Goal: Entertainment & Leisure: Consume media (video, audio)

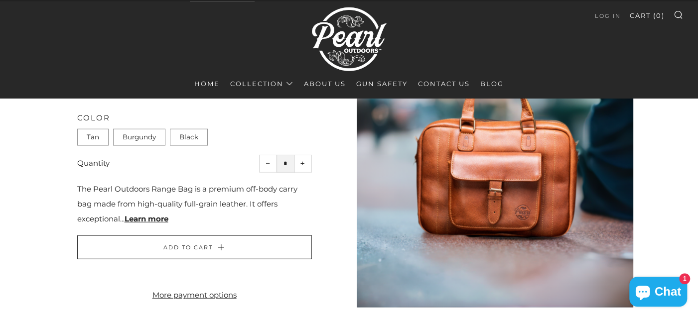
scroll to position [1420, 0]
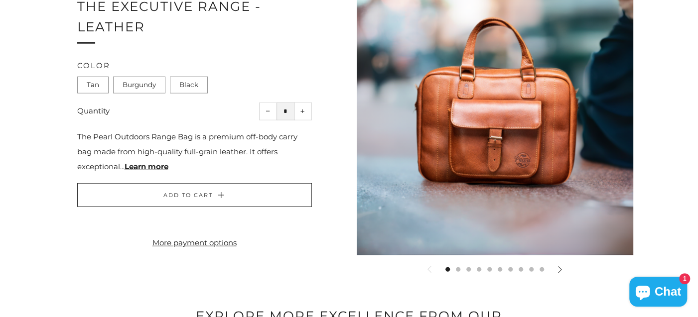
click at [559, 269] on icon at bounding box center [559, 269] width 7 height 7
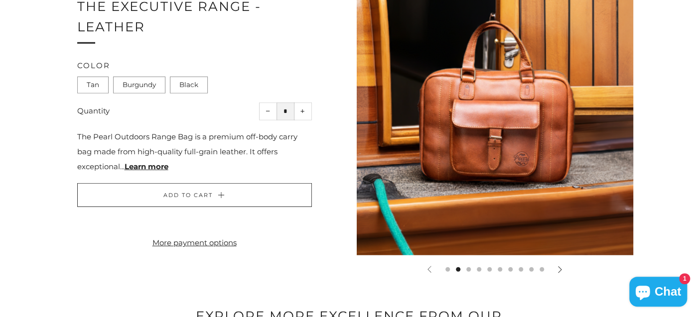
click at [559, 269] on icon at bounding box center [559, 269] width 7 height 7
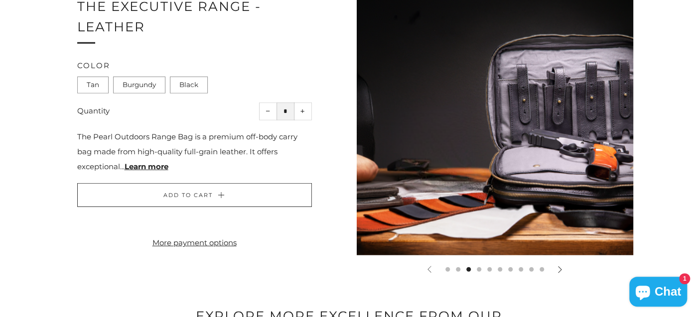
click at [559, 269] on icon at bounding box center [559, 269] width 7 height 7
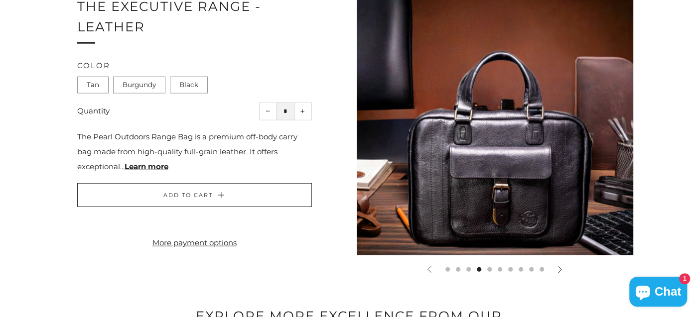
click at [559, 269] on icon at bounding box center [559, 269] width 7 height 7
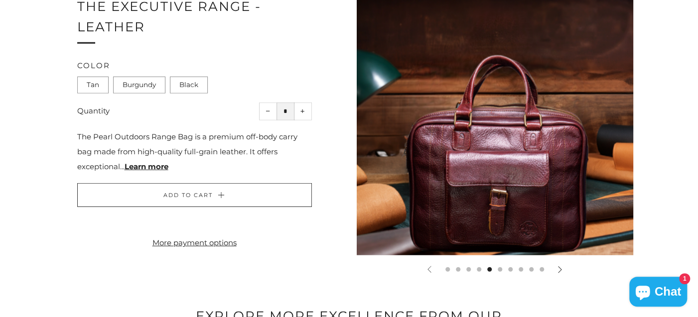
click at [559, 269] on icon at bounding box center [559, 269] width 7 height 7
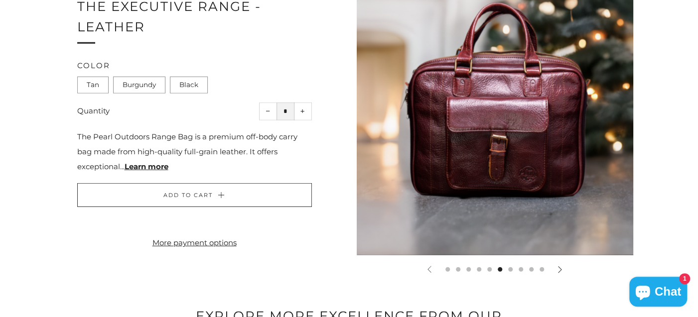
click at [559, 269] on icon at bounding box center [559, 269] width 7 height 7
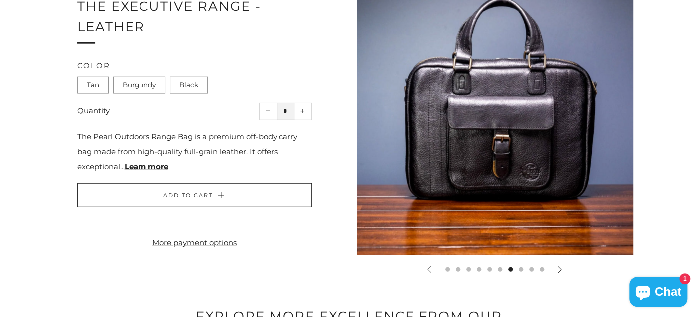
click at [559, 269] on icon at bounding box center [559, 269] width 7 height 7
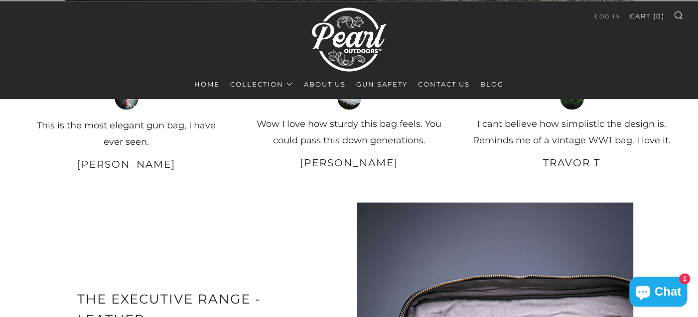
scroll to position [1157, 0]
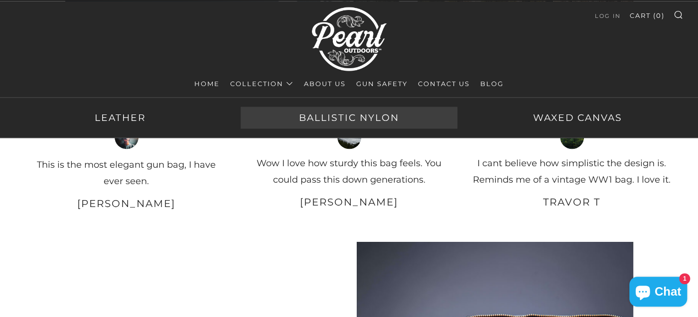
click at [324, 113] on link "Ballistic Nylon" at bounding box center [349, 118] width 217 height 22
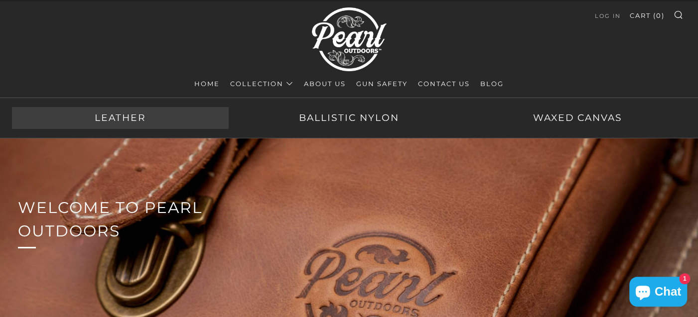
click at [120, 119] on link "Leather" at bounding box center [120, 118] width 217 height 22
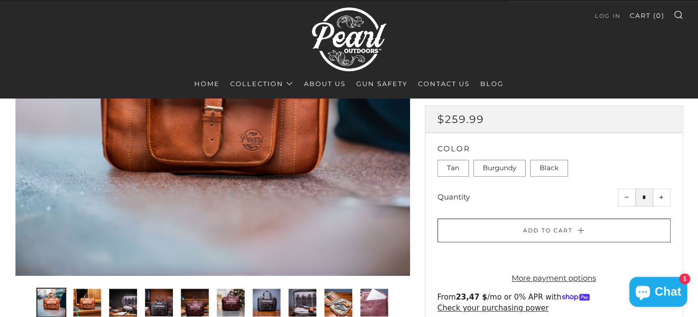
scroll to position [157, 0]
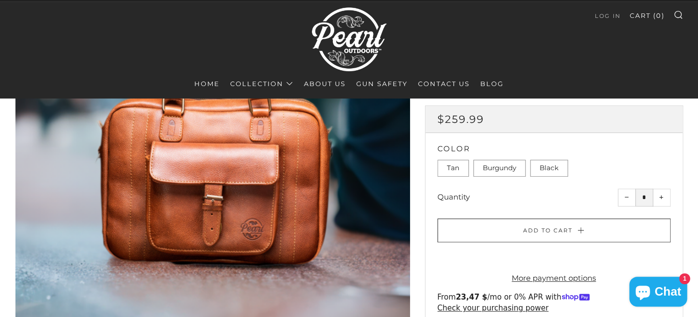
click at [245, 173] on div at bounding box center [212, 168] width 394 height 394
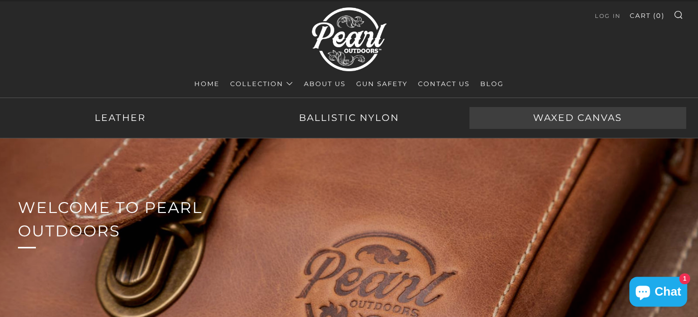
click at [581, 119] on link "Waxed Canvas" at bounding box center [577, 118] width 217 height 22
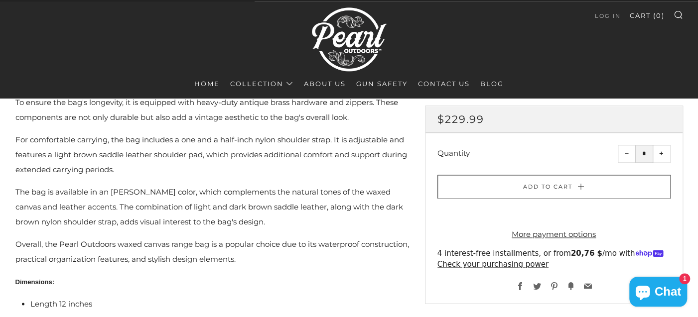
scroll to position [631, 0]
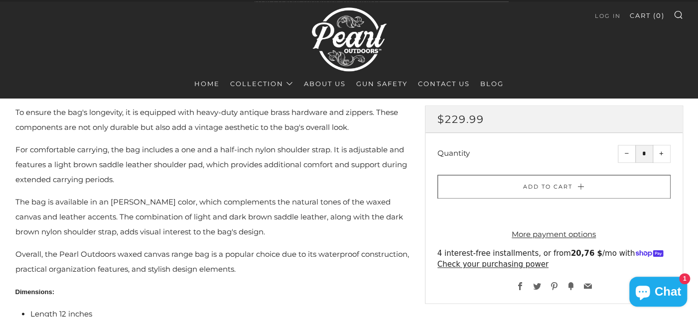
click at [398, 84] on link "Gun Safety" at bounding box center [381, 84] width 51 height 16
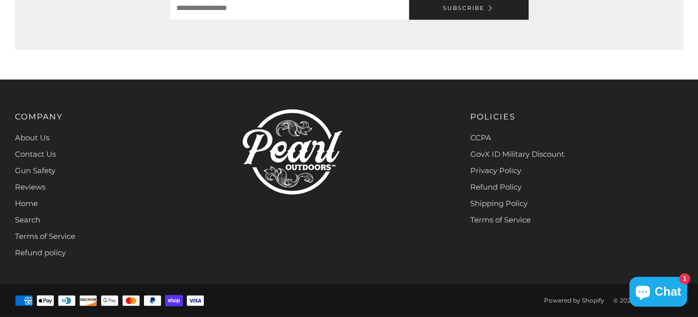
scroll to position [1102, 0]
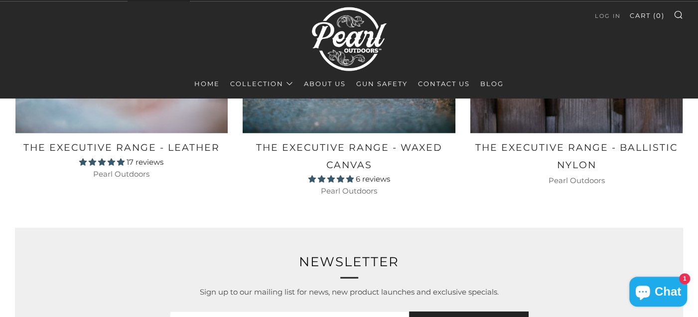
click at [202, 85] on link "Home" at bounding box center [206, 84] width 25 height 16
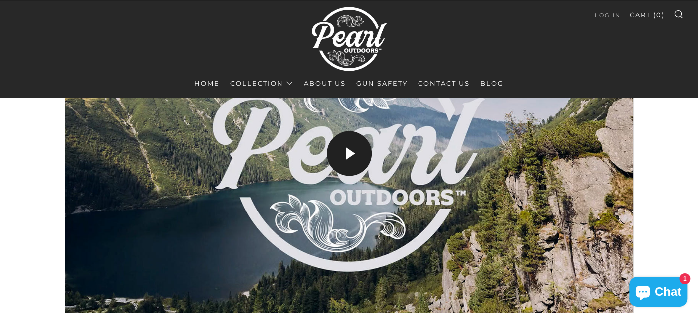
scroll to position [894, 0]
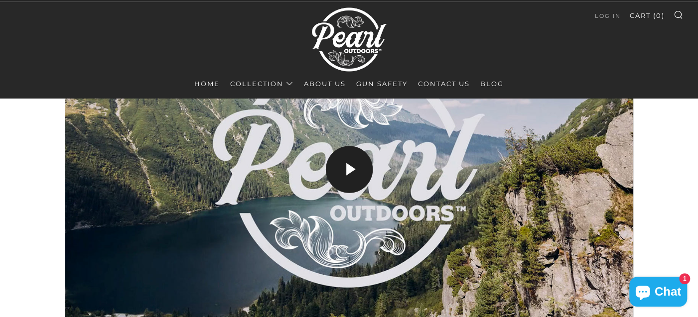
click at [354, 171] on icon at bounding box center [350, 169] width 47 height 47
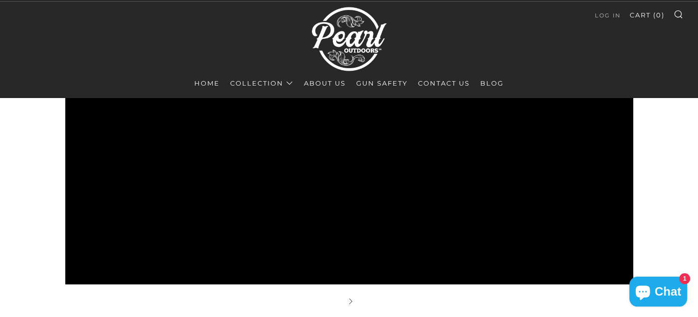
scroll to position [946, 0]
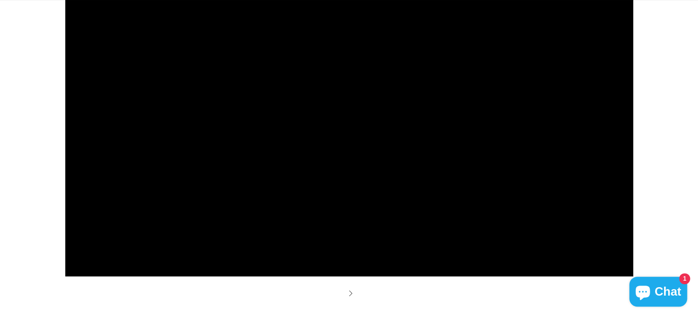
type input "***"
